Goal: Task Accomplishment & Management: Complete application form

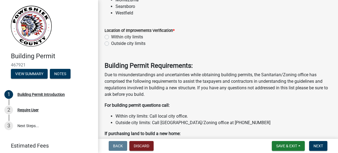
scroll to position [107, 0]
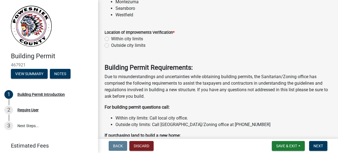
click at [111, 46] on label "Outside city limits" at bounding box center [128, 45] width 34 height 7
click at [111, 46] on input "Outside city limits" at bounding box center [113, 44] width 4 height 4
radio input "true"
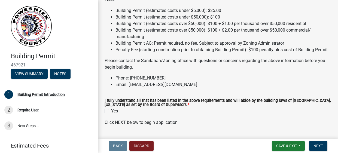
scroll to position [594, 0]
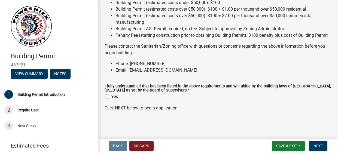
click at [111, 95] on label "Yes" at bounding box center [114, 96] width 7 height 7
click at [111, 95] on input "Yes" at bounding box center [113, 95] width 4 height 4
checkbox input "true"
click at [317, 149] on button "Next" at bounding box center [318, 146] width 18 height 10
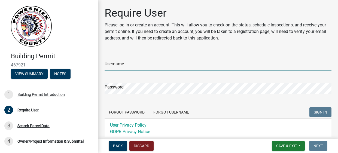
click at [115, 64] on input "Username" at bounding box center [218, 65] width 227 height 11
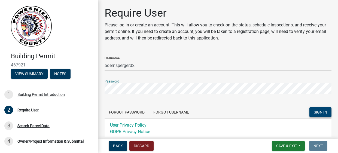
click at [314, 113] on span "SIGN IN" at bounding box center [320, 112] width 13 height 4
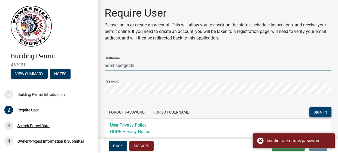
click at [139, 66] on input "adernsperger02" at bounding box center [218, 65] width 227 height 11
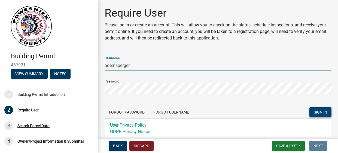
type input "adernsperger"
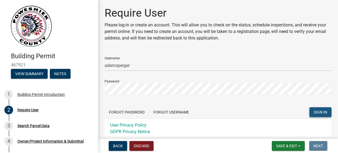
click at [321, 114] on span "SIGN IN" at bounding box center [320, 112] width 13 height 4
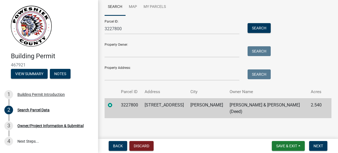
scroll to position [50, 0]
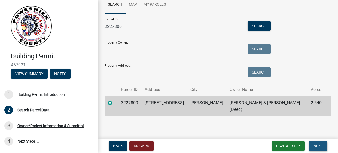
click at [319, 146] on span "Next" at bounding box center [319, 146] width 10 height 4
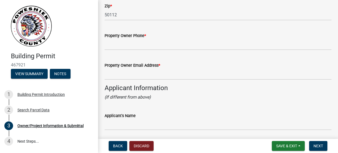
scroll to position [405, 0]
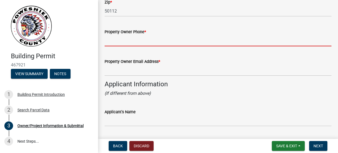
click at [117, 39] on input "Property Owner Phone *" at bounding box center [218, 40] width 227 height 11
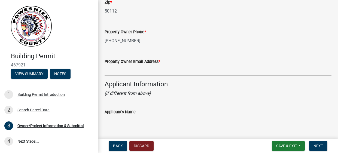
type input "[PHONE_NUMBER]"
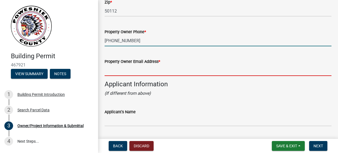
click at [114, 68] on input "Property Owner Email Address *" at bounding box center [218, 70] width 227 height 11
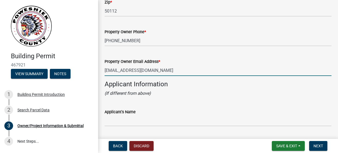
type input "[EMAIL_ADDRESS][DOMAIN_NAME]"
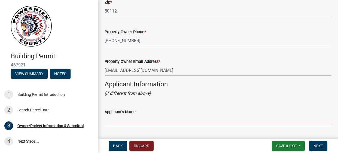
click at [121, 117] on input "Applicant's Name" at bounding box center [218, 120] width 227 height 11
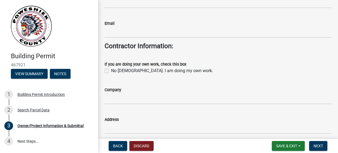
scroll to position [670, 0]
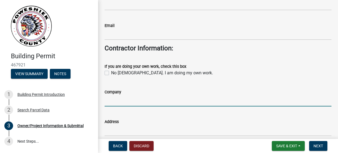
click at [111, 103] on input "Company" at bounding box center [218, 100] width 227 height 11
type input "[PERSON_NAME] Structures"
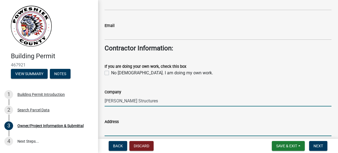
click at [113, 129] on input "Address" at bounding box center [218, 130] width 227 height 11
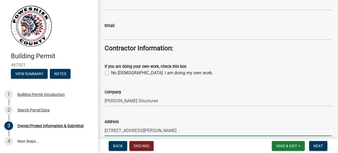
type input "[STREET_ADDRESS][PERSON_NAME]"
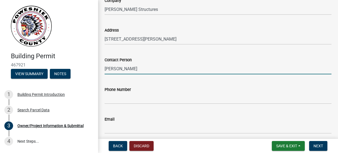
type input "[PERSON_NAME]"
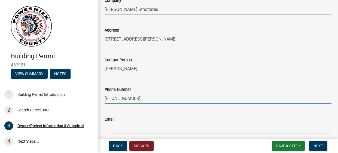
type input "[PHONE_NUMBER]"
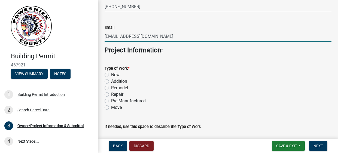
scroll to position [857, 0]
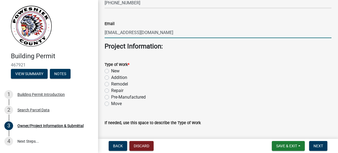
type input "[EMAIL_ADDRESS][DOMAIN_NAME]"
click at [111, 71] on label "New" at bounding box center [115, 71] width 8 height 7
click at [111, 71] on input "New" at bounding box center [113, 70] width 4 height 4
radio input "true"
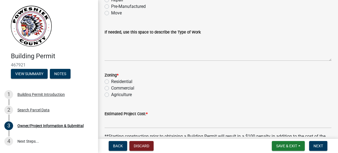
scroll to position [949, 0]
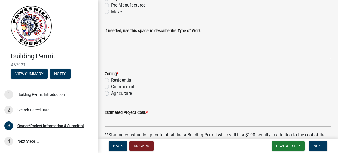
click at [111, 81] on label "Residential" at bounding box center [121, 80] width 21 height 7
click at [111, 81] on input "Residential" at bounding box center [113, 79] width 4 height 4
radio input "true"
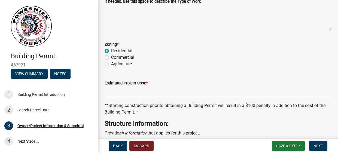
scroll to position [979, 0]
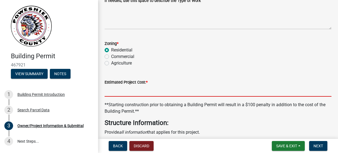
click at [108, 90] on input "text" at bounding box center [218, 91] width 227 height 11
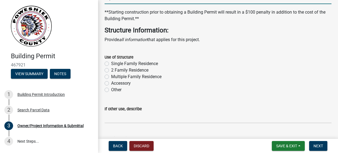
scroll to position [1072, 0]
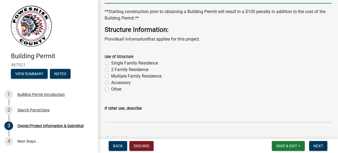
type input "82000"
click at [111, 89] on label "Other" at bounding box center [116, 89] width 10 height 7
click at [111, 89] on input "Other" at bounding box center [113, 88] width 4 height 4
radio input "true"
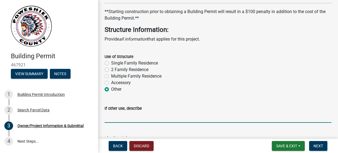
click at [114, 116] on input "If other use, describe" at bounding box center [218, 117] width 227 height 11
type input "[GEOGRAPHIC_DATA]"
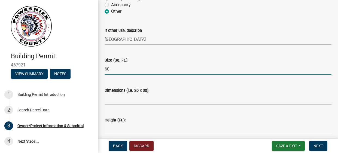
type input "6"
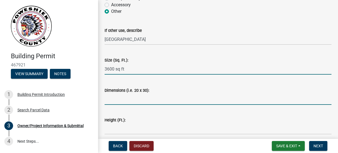
type input "3600"
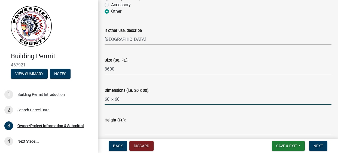
type input "60' x 60'"
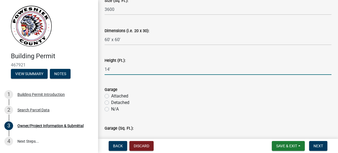
scroll to position [1211, 0]
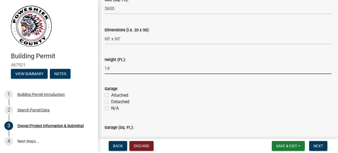
type input "14"
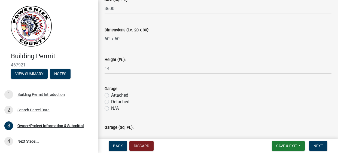
click at [111, 108] on label "N/A" at bounding box center [115, 108] width 8 height 7
click at [111, 108] on input "N/A" at bounding box center [113, 107] width 4 height 4
radio input "true"
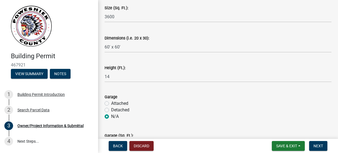
scroll to position [1203, 0]
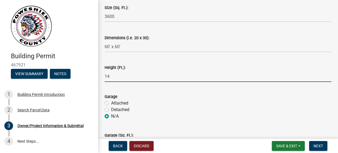
click at [124, 78] on input "14" at bounding box center [218, 76] width 227 height 11
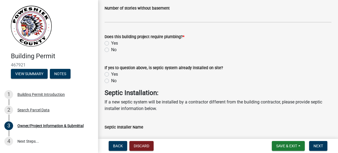
scroll to position [1464, 0]
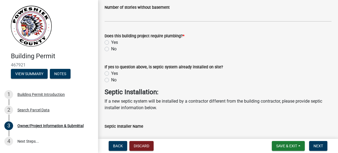
type input "14124"
click at [111, 41] on label "Yes" at bounding box center [114, 42] width 7 height 7
click at [111, 41] on input "Yes" at bounding box center [113, 41] width 4 height 4
radio input "true"
click at [111, 73] on label "Yes" at bounding box center [114, 73] width 7 height 7
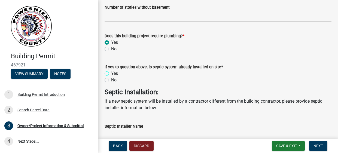
click at [111, 73] on input "Yes" at bounding box center [113, 72] width 4 height 4
radio input "true"
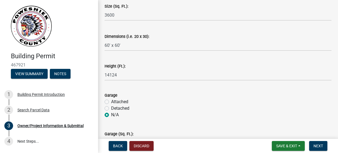
scroll to position [1204, 0]
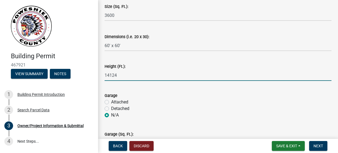
click at [118, 77] on input "14124" at bounding box center [218, 75] width 227 height 11
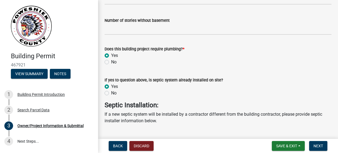
scroll to position [1452, 0]
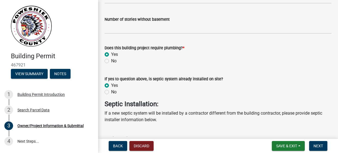
type input "14"
click at [111, 61] on label "No" at bounding box center [113, 61] width 5 height 7
click at [111, 61] on input "No" at bounding box center [113, 60] width 4 height 4
radio input "true"
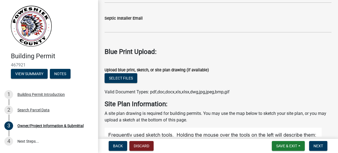
scroll to position [1632, 0]
click at [119, 81] on button "Select files" at bounding box center [121, 79] width 33 height 10
click at [120, 78] on button "Select files" at bounding box center [121, 79] width 33 height 10
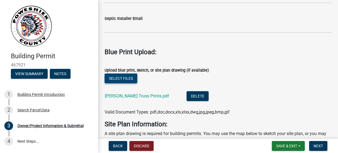
click at [121, 78] on button "Select files" at bounding box center [121, 79] width 33 height 10
click at [122, 77] on button "Select files" at bounding box center [121, 79] width 33 height 10
click at [128, 79] on button "Select files" at bounding box center [121, 79] width 33 height 10
click at [120, 77] on button "Select files" at bounding box center [121, 79] width 33 height 10
click at [121, 77] on button "Select files" at bounding box center [121, 79] width 33 height 10
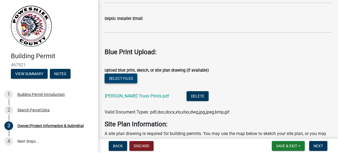
click at [126, 79] on button "Select files" at bounding box center [121, 79] width 33 height 10
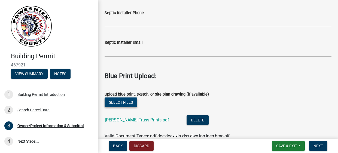
scroll to position [1608, 0]
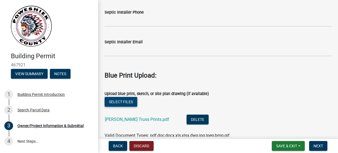
click at [122, 102] on button "Select files" at bounding box center [121, 102] width 33 height 10
click at [126, 98] on button "Select files" at bounding box center [121, 102] width 33 height 10
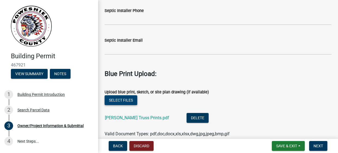
scroll to position [1604, 0]
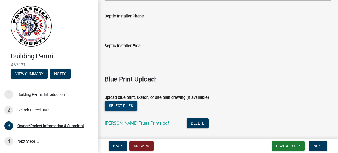
click at [120, 103] on button "Select files" at bounding box center [121, 106] width 33 height 10
click at [126, 106] on button "Select files" at bounding box center [121, 106] width 33 height 10
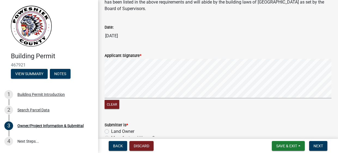
scroll to position [2205, 0]
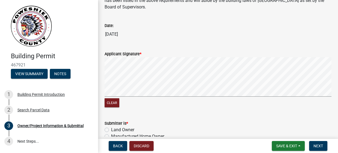
click at [255, 99] on div "Clear" at bounding box center [218, 83] width 227 height 52
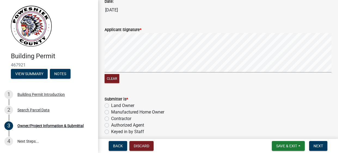
scroll to position [2233, 0]
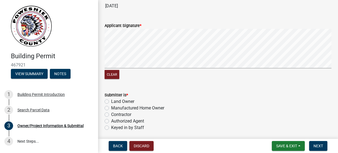
click at [111, 101] on label "Land Owner" at bounding box center [122, 101] width 23 height 7
click at [111, 101] on input "Land Owner" at bounding box center [113, 100] width 4 height 4
radio input "true"
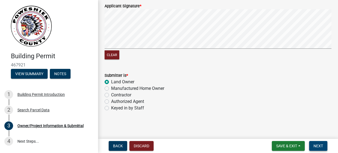
click at [319, 147] on span "Next" at bounding box center [319, 146] width 10 height 4
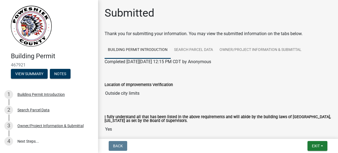
scroll to position [35, 0]
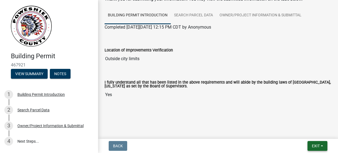
click at [320, 147] on span "Exit" at bounding box center [316, 146] width 8 height 4
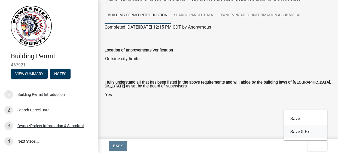
click at [297, 135] on button "Save & Exit" at bounding box center [306, 131] width 44 height 13
